Goal: Task Accomplishment & Management: Manage account settings

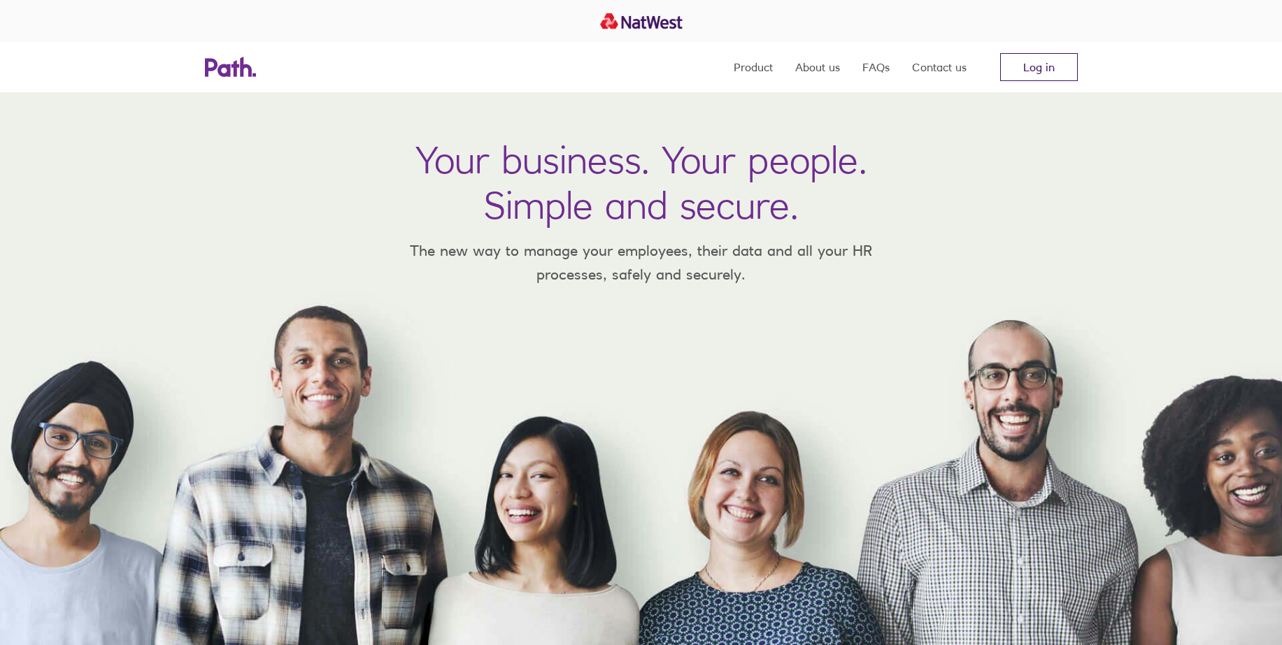
click at [1055, 66] on link "Log in" at bounding box center [1039, 67] width 78 height 28
click at [1051, 67] on link "Log in" at bounding box center [1039, 67] width 78 height 28
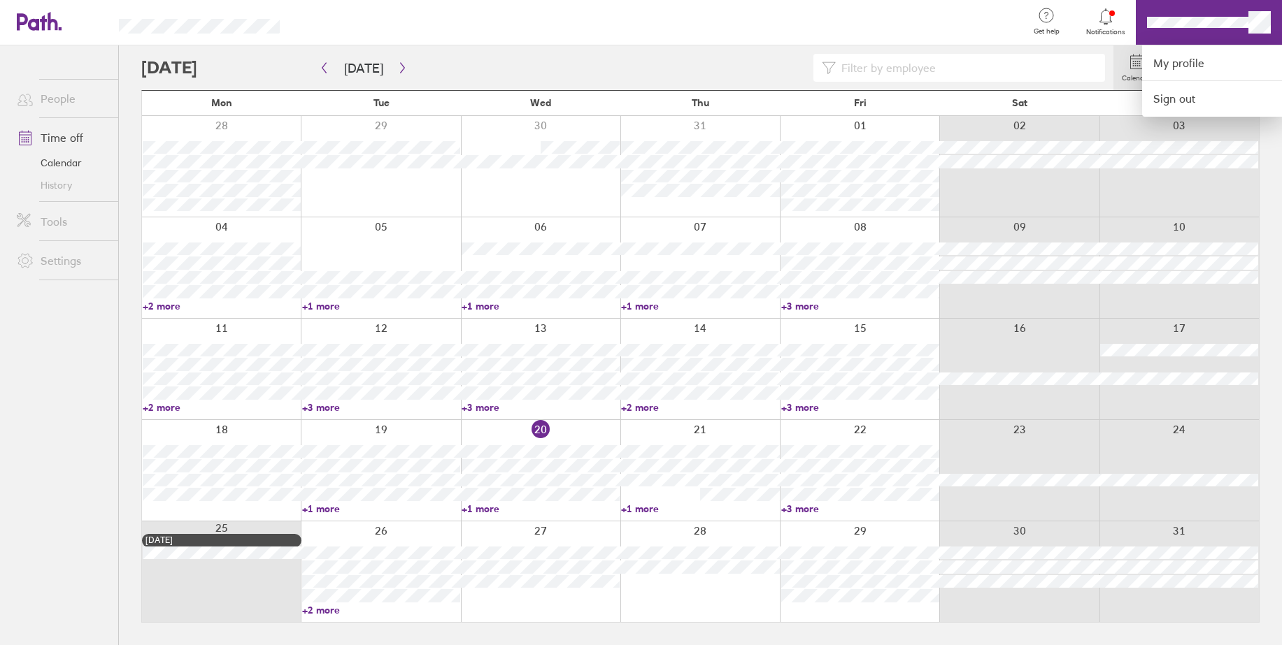
click at [1263, 19] on div at bounding box center [641, 322] width 1282 height 645
click at [1214, 75] on link "My profile" at bounding box center [1212, 63] width 140 height 36
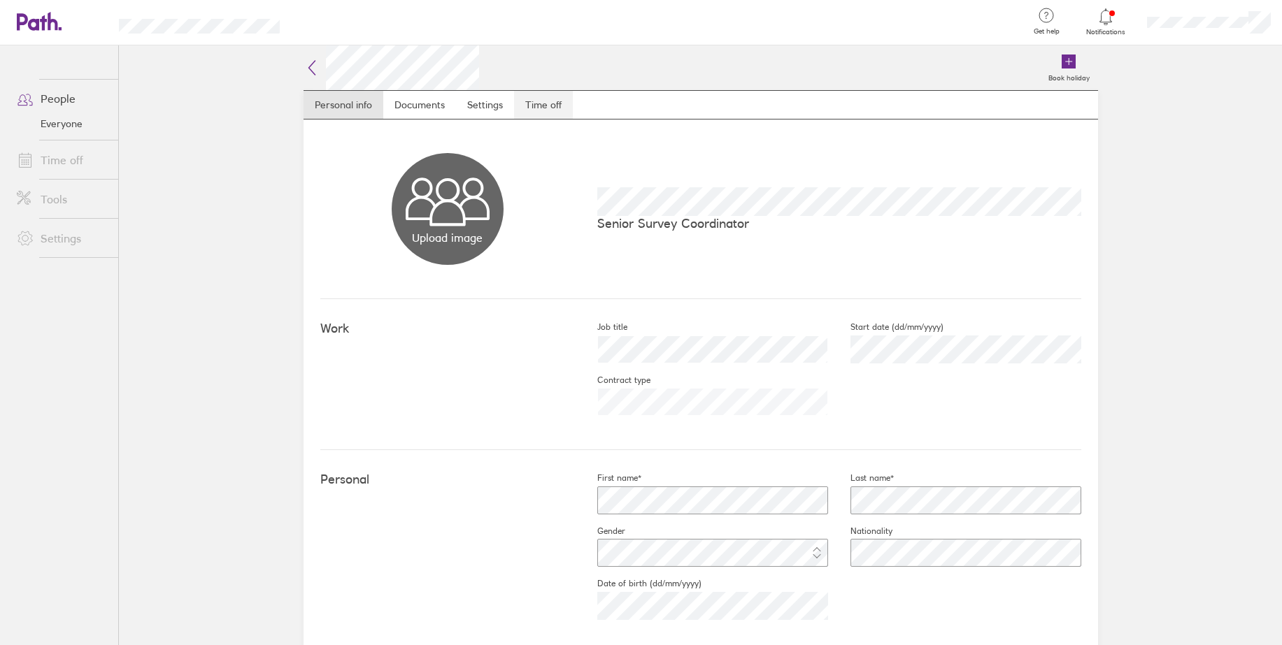
click at [560, 111] on link "Time off" at bounding box center [543, 105] width 59 height 28
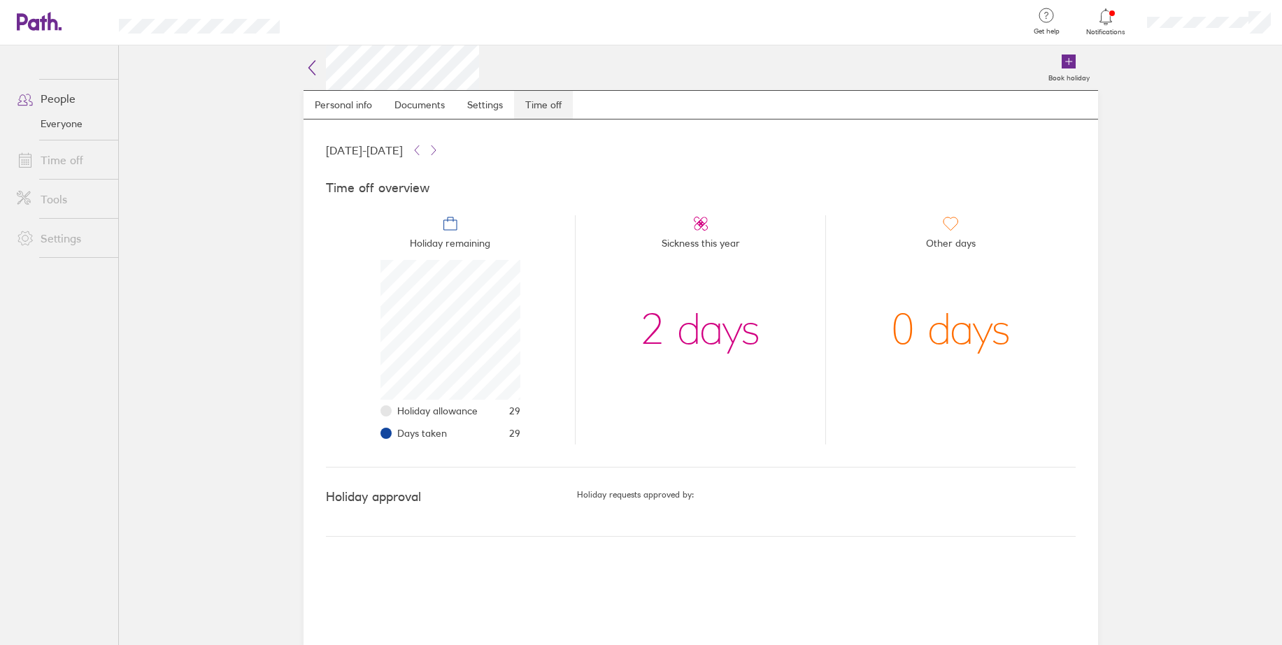
scroll to position [140, 140]
click at [419, 150] on icon at bounding box center [417, 149] width 4 height 9
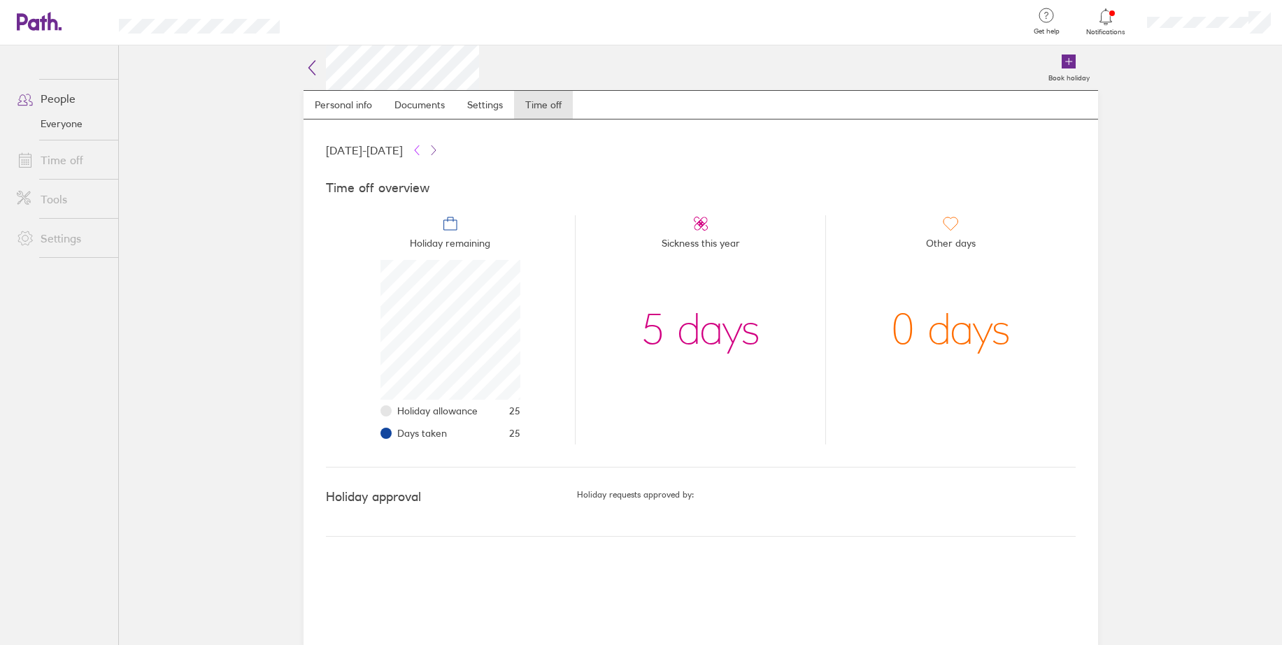
click at [419, 150] on icon at bounding box center [417, 149] width 4 height 9
click at [439, 149] on icon at bounding box center [433, 150] width 11 height 11
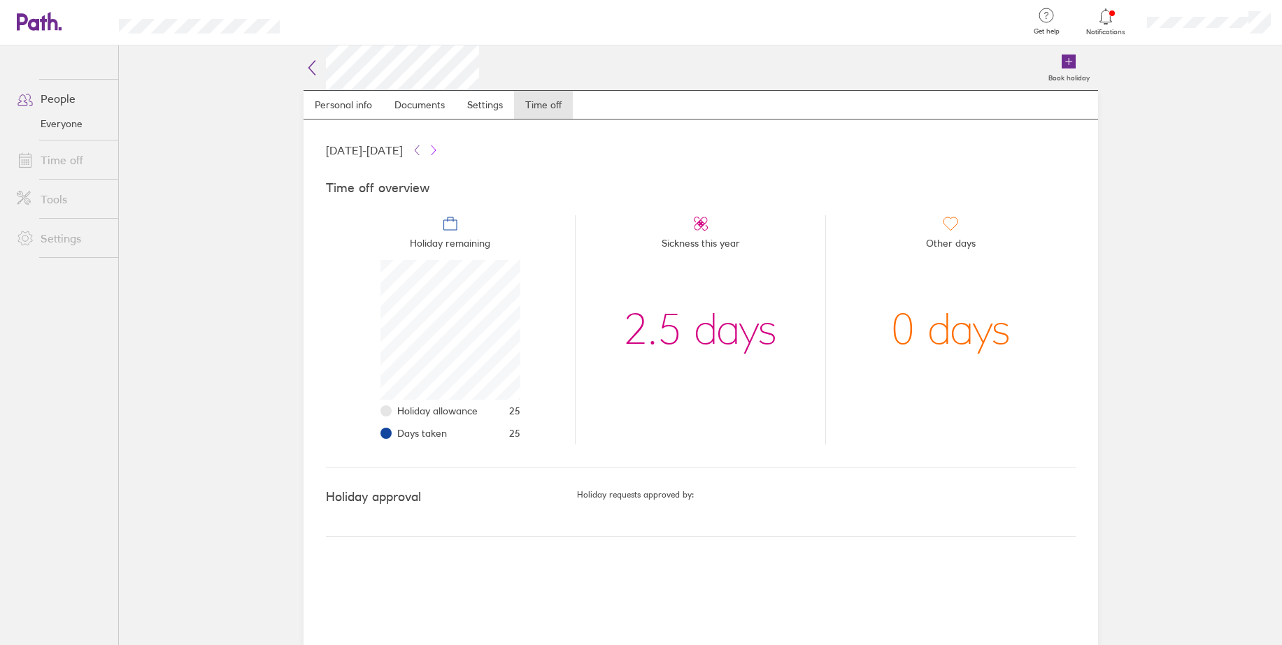
click at [439, 149] on icon at bounding box center [433, 150] width 11 height 11
click at [422, 151] on icon at bounding box center [416, 150] width 11 height 11
click at [439, 148] on icon at bounding box center [433, 150] width 11 height 11
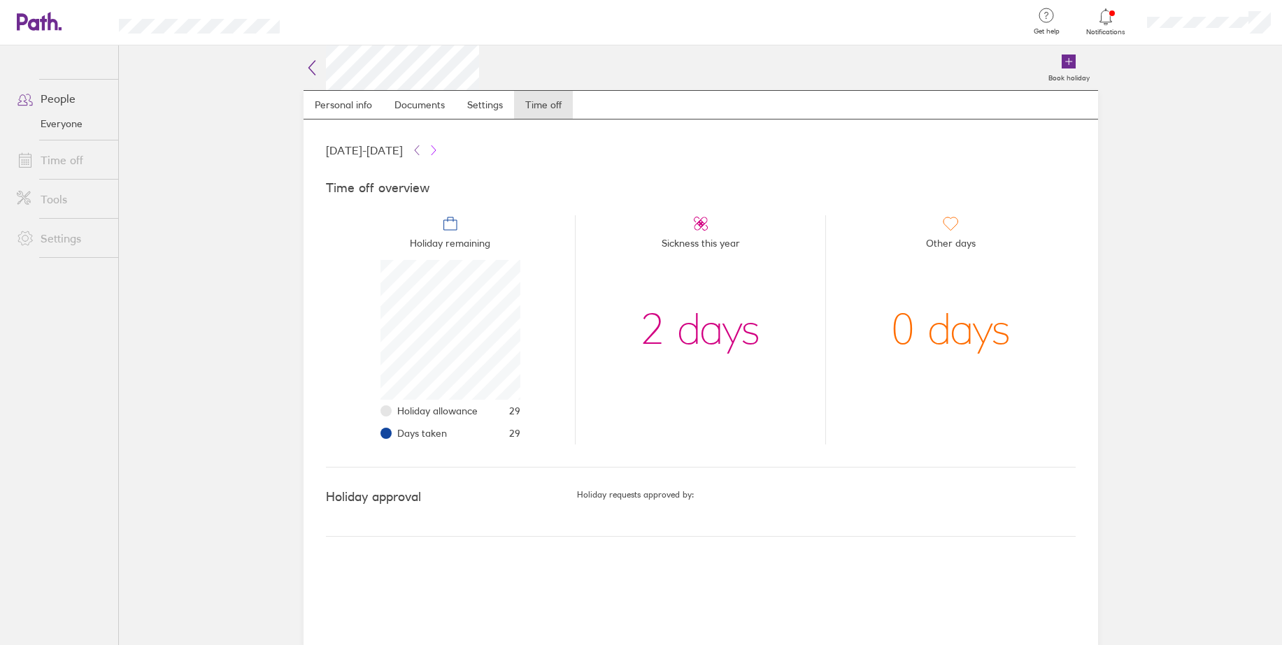
click at [439, 148] on icon at bounding box center [433, 150] width 11 height 11
